Goal: Information Seeking & Learning: Check status

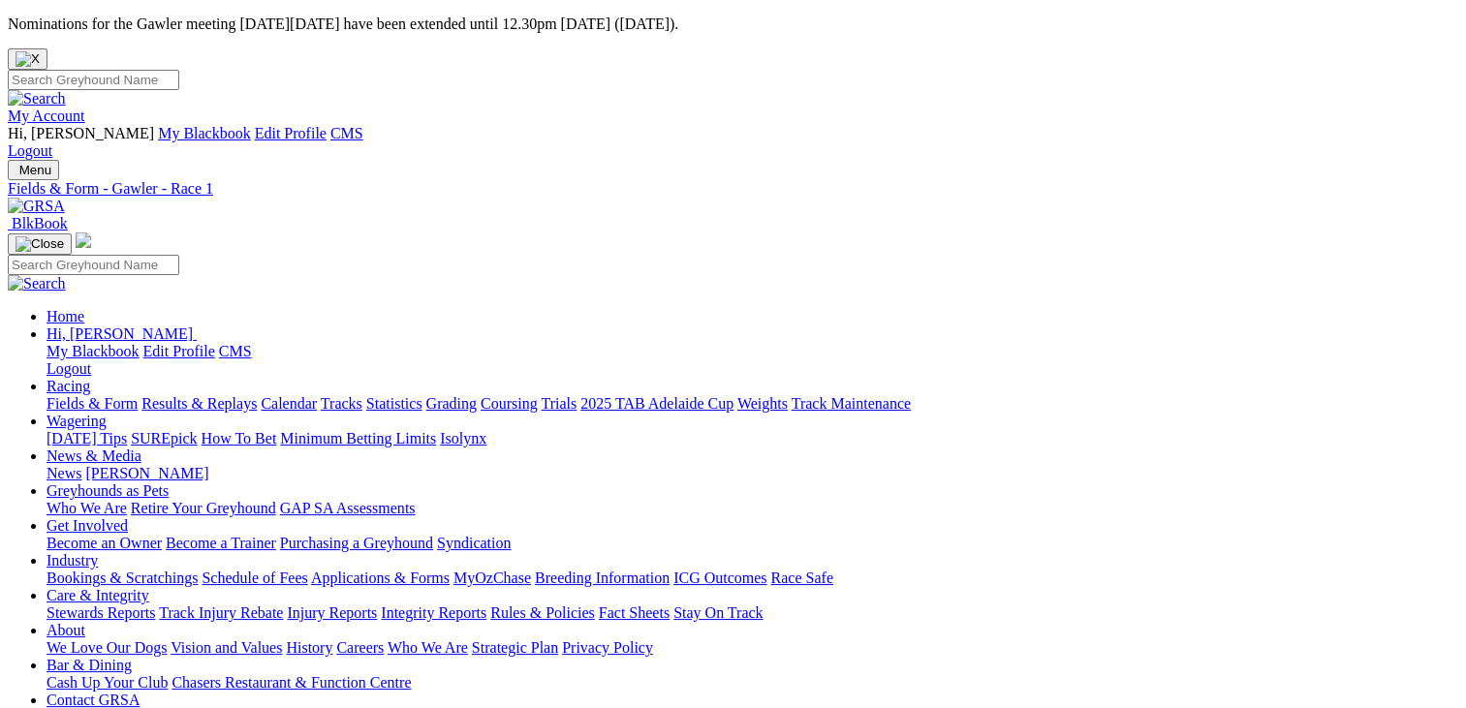
click at [207, 395] on link "Results & Replays" at bounding box center [198, 403] width 115 height 16
click at [90, 378] on link "Racing" at bounding box center [69, 386] width 44 height 16
click at [65, 198] on img at bounding box center [36, 206] width 57 height 17
